Goal: Task Accomplishment & Management: Use online tool/utility

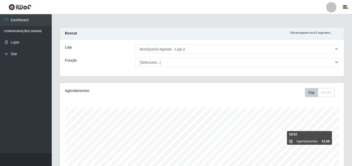
select select "215"
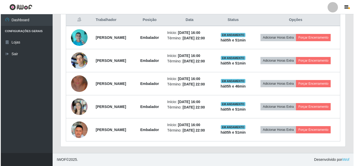
scroll to position [107, 285]
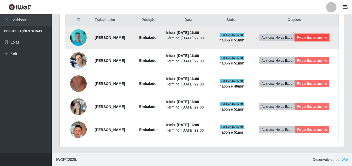
click at [306, 35] on button "Forçar Encerramento" at bounding box center [312, 37] width 35 height 7
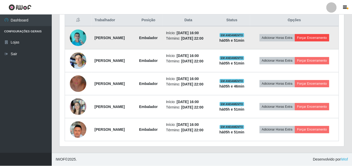
scroll to position [107, 282]
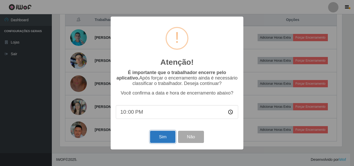
click at [168, 136] on button "Sim" at bounding box center [162, 137] width 25 height 12
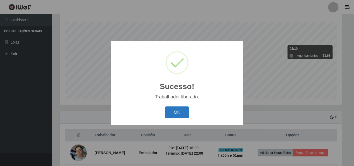
click at [179, 114] on button "OK" at bounding box center [177, 112] width 24 height 12
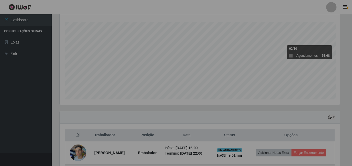
scroll to position [107, 285]
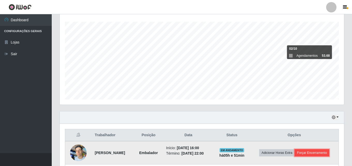
click at [321, 155] on button "Forçar Encerramento" at bounding box center [312, 152] width 35 height 7
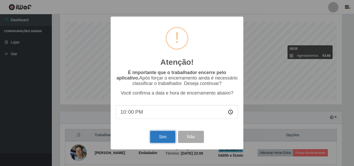
click at [157, 137] on button "Sim" at bounding box center [162, 137] width 25 height 12
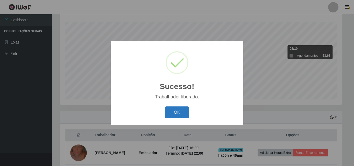
click at [167, 113] on button "OK" at bounding box center [177, 112] width 24 height 12
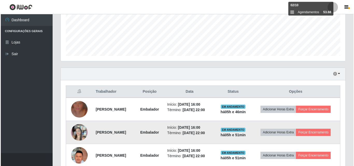
scroll to position [137, 0]
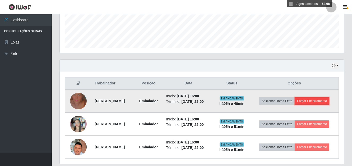
click at [319, 101] on button "Forçar Encerramento" at bounding box center [312, 100] width 35 height 7
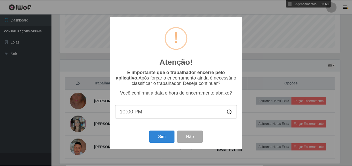
scroll to position [107, 282]
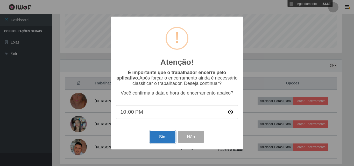
click at [158, 134] on button "Sim" at bounding box center [162, 137] width 25 height 12
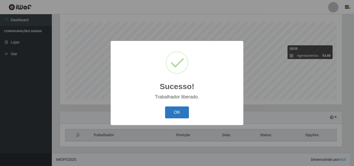
click at [175, 117] on button "OK" at bounding box center [177, 112] width 24 height 12
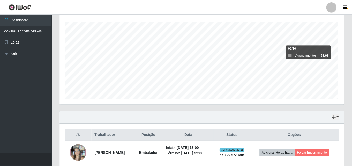
scroll to position [0, 0]
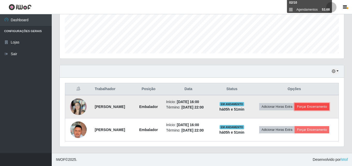
click at [326, 109] on button "Forçar Encerramento" at bounding box center [312, 106] width 35 height 7
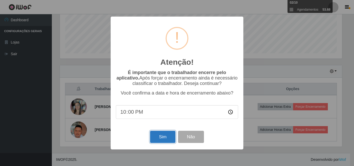
click at [168, 138] on button "Sim" at bounding box center [162, 137] width 25 height 12
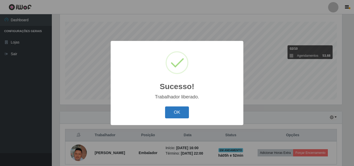
click at [184, 108] on button "OK" at bounding box center [177, 112] width 24 height 12
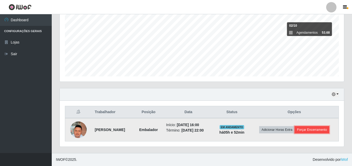
click at [307, 130] on button "Forçar Encerramento" at bounding box center [312, 129] width 35 height 7
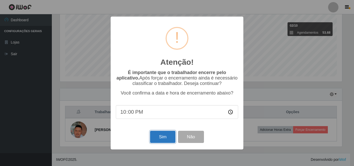
click at [167, 138] on button "Sim" at bounding box center [162, 137] width 25 height 12
